Goal: Task Accomplishment & Management: Manage account settings

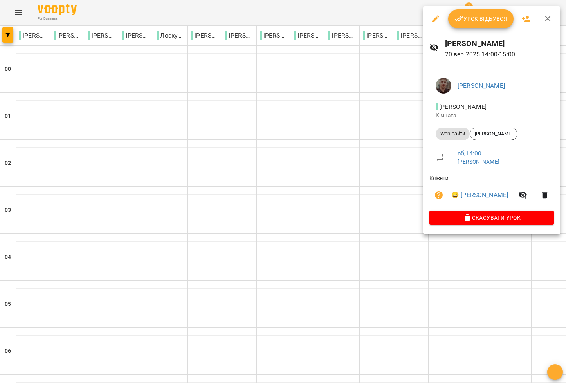
scroll to position [645, 0]
click at [389, 173] on div at bounding box center [283, 191] width 566 height 383
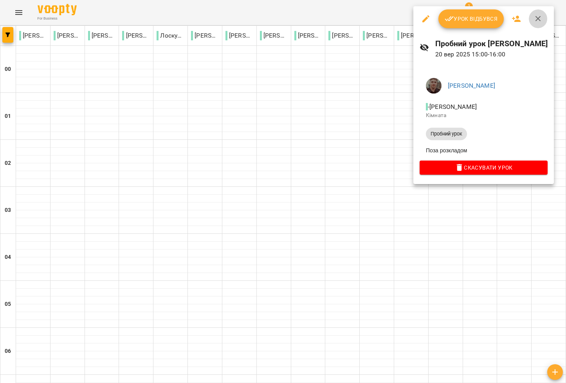
click at [537, 19] on icon "button" at bounding box center [538, 18] width 5 height 5
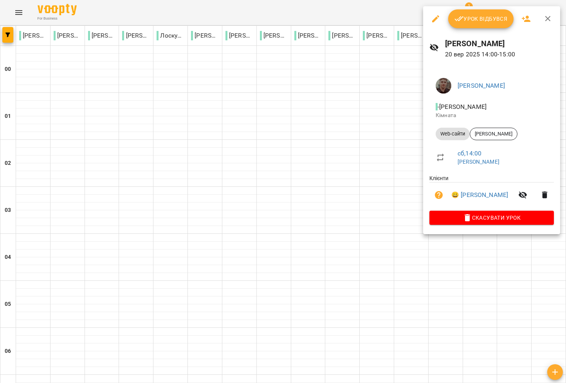
click at [482, 24] on button "Урок відбувся" at bounding box center [481, 18] width 66 height 19
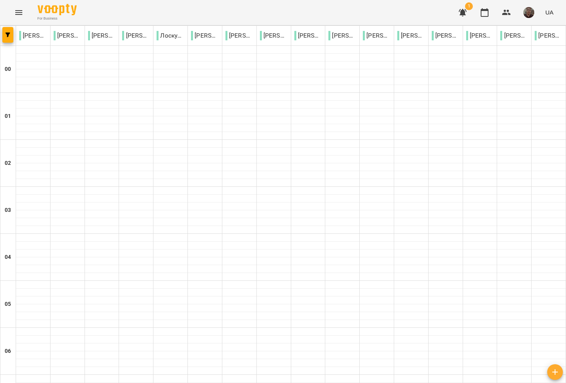
scroll to position [599, 0]
click at [301, 14] on div "For Business 1 UA" at bounding box center [283, 12] width 566 height 25
